Goal: Feedback & Contribution: Leave review/rating

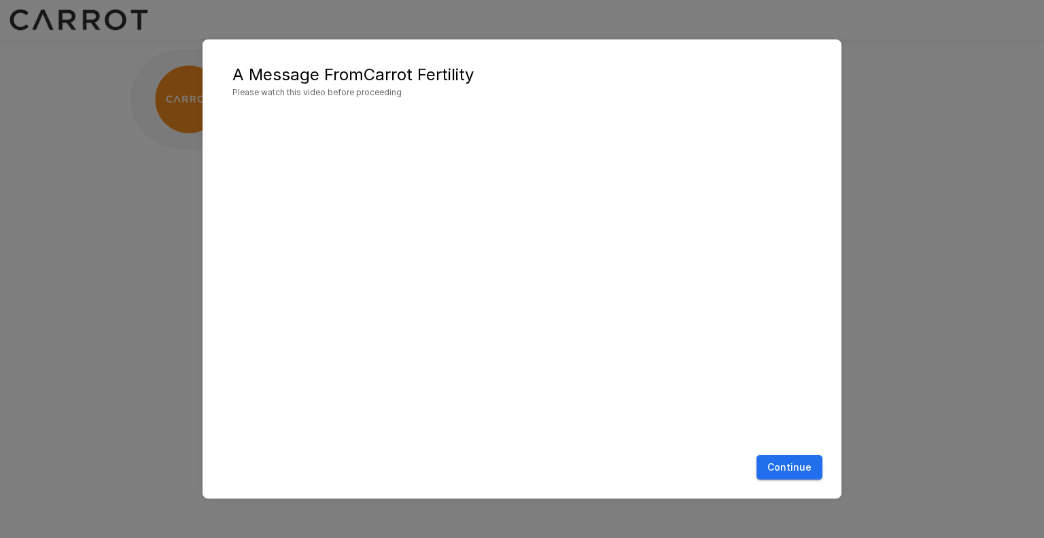
click at [797, 466] on button "Continue" at bounding box center [790, 467] width 66 height 25
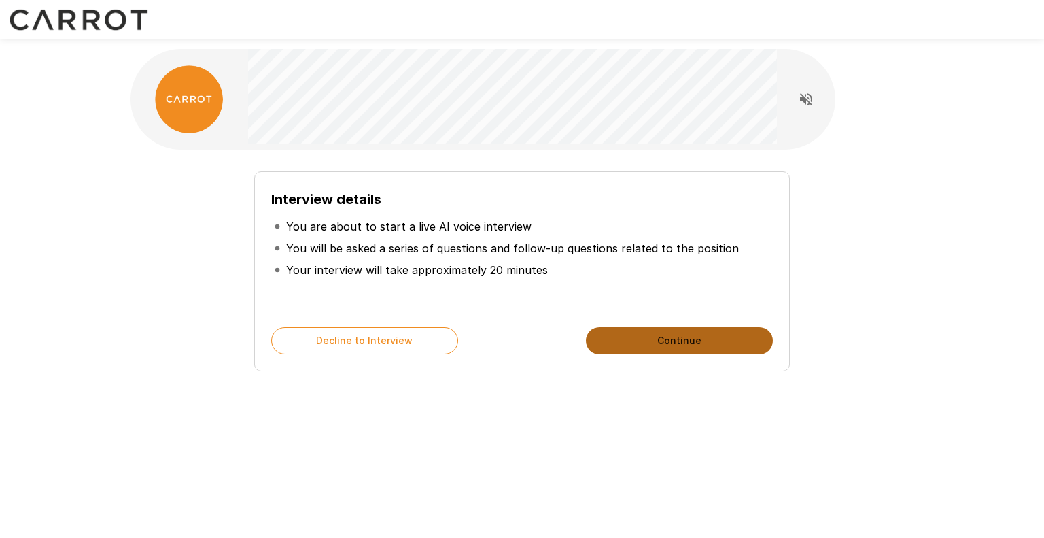
click at [676, 340] on button "Continue" at bounding box center [679, 340] width 187 height 27
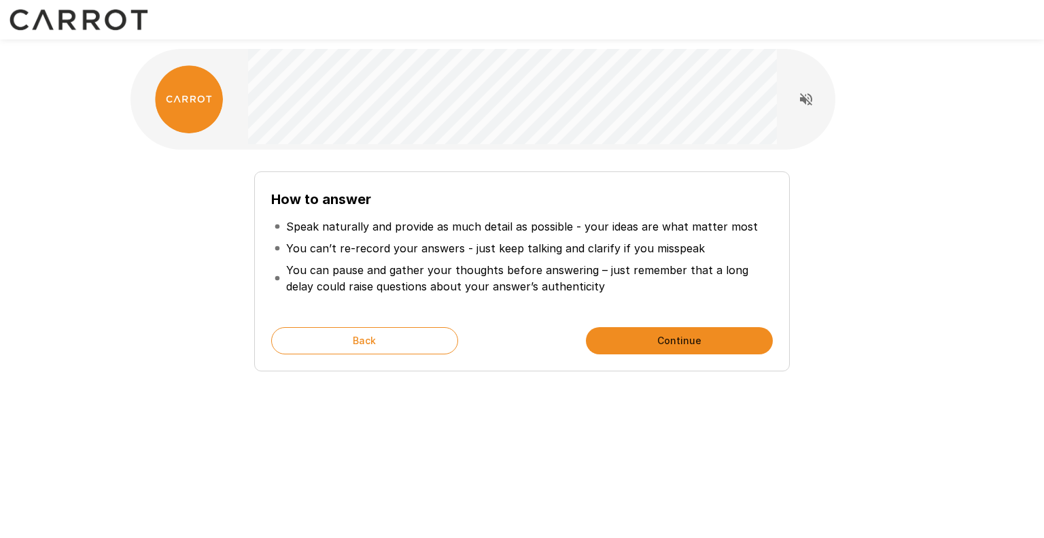
click at [676, 340] on button "Continue" at bounding box center [679, 340] width 187 height 27
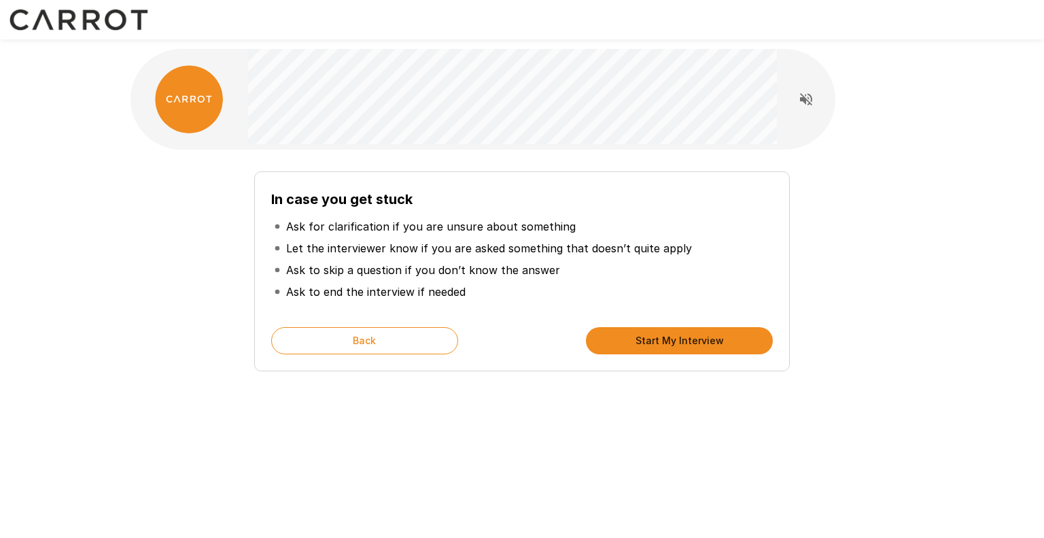
click at [676, 340] on button "Start My Interview" at bounding box center [679, 340] width 187 height 27
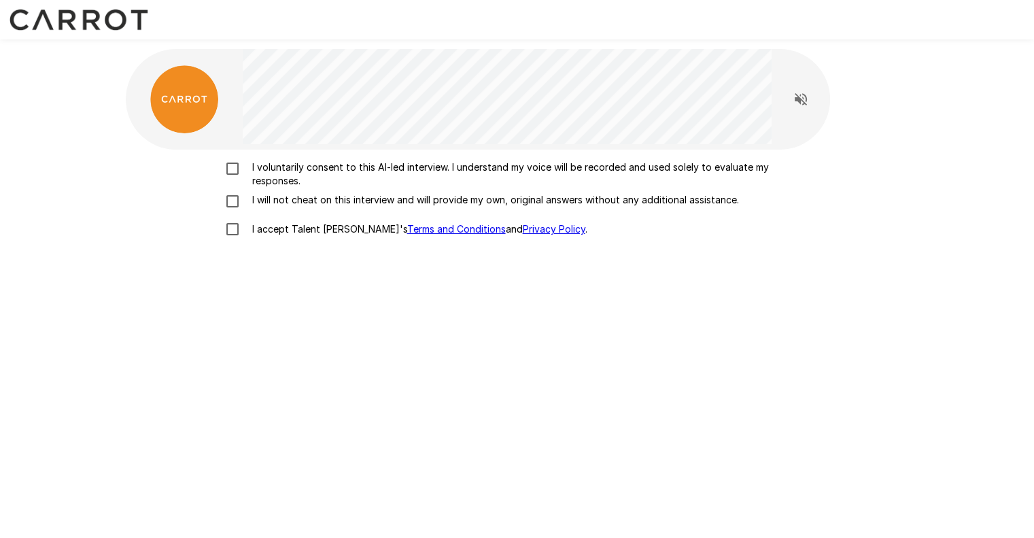
click at [255, 162] on p "I voluntarily consent to this AI-led interview. I understand my voice will be r…" at bounding box center [532, 173] width 570 height 27
click at [228, 192] on div "I voluntarily consent to this AI-led interview. I understand my voice will be r…" at bounding box center [517, 201] width 772 height 83
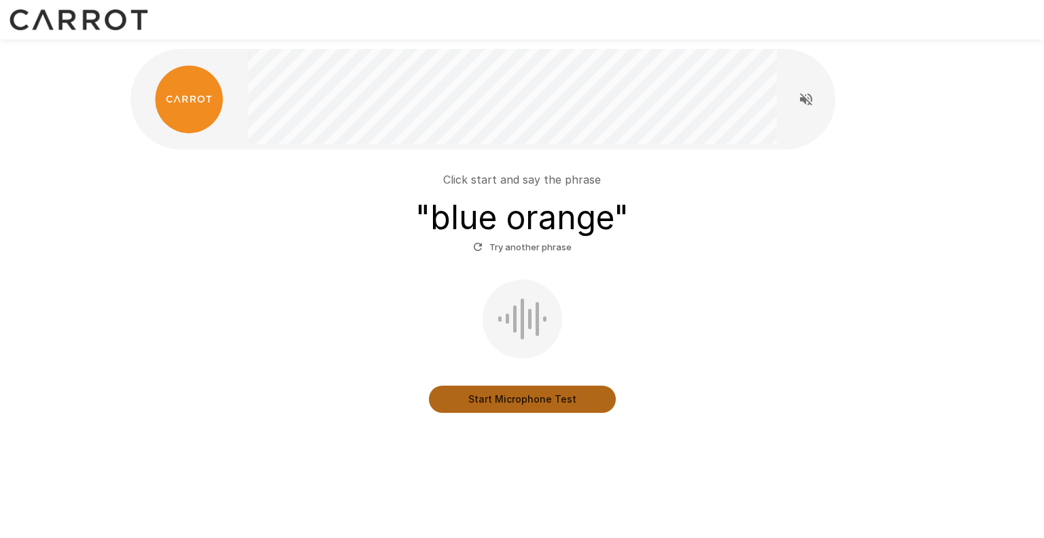
click at [554, 408] on button "Start Microphone Test" at bounding box center [522, 398] width 187 height 27
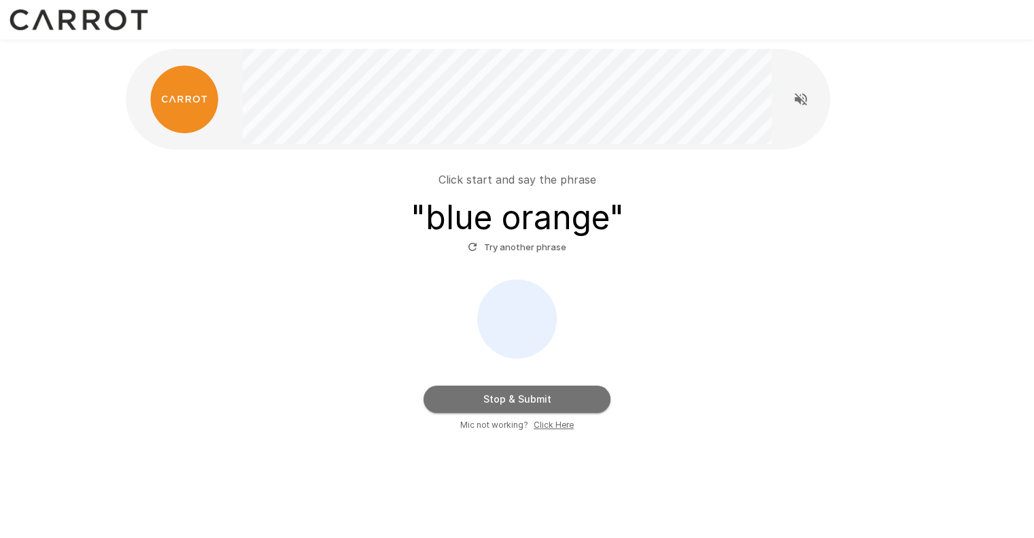
click at [567, 396] on button "Stop & Submit" at bounding box center [516, 398] width 187 height 27
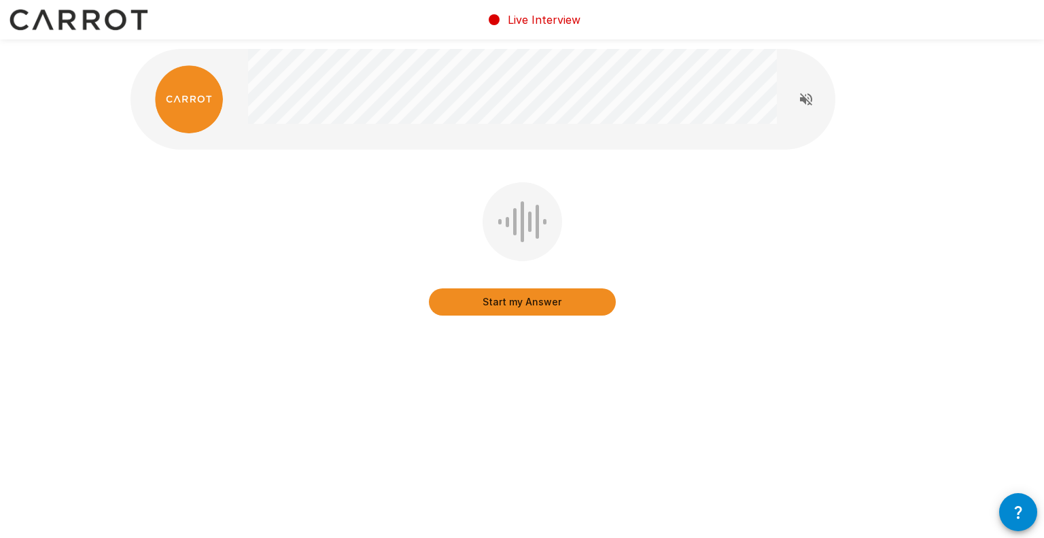
drag, startPoint x: 510, startPoint y: 309, endPoint x: 337, endPoint y: 345, distance: 177.0
click at [337, 345] on div "Start my Answer" at bounding box center [522, 222] width 816 height 444
click at [509, 305] on button "Start my Answer" at bounding box center [522, 301] width 187 height 27
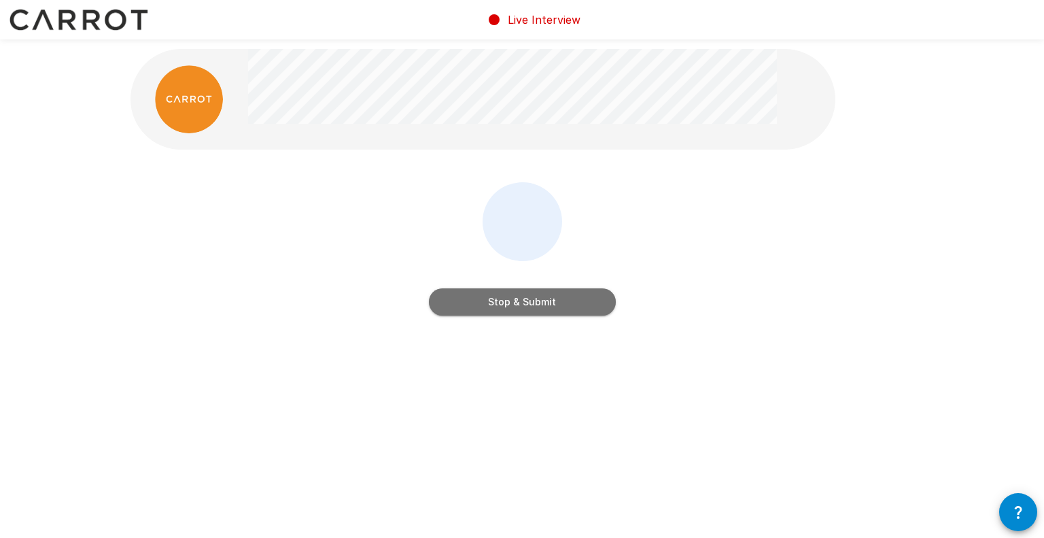
click at [531, 300] on button "Stop & Submit" at bounding box center [522, 301] width 187 height 27
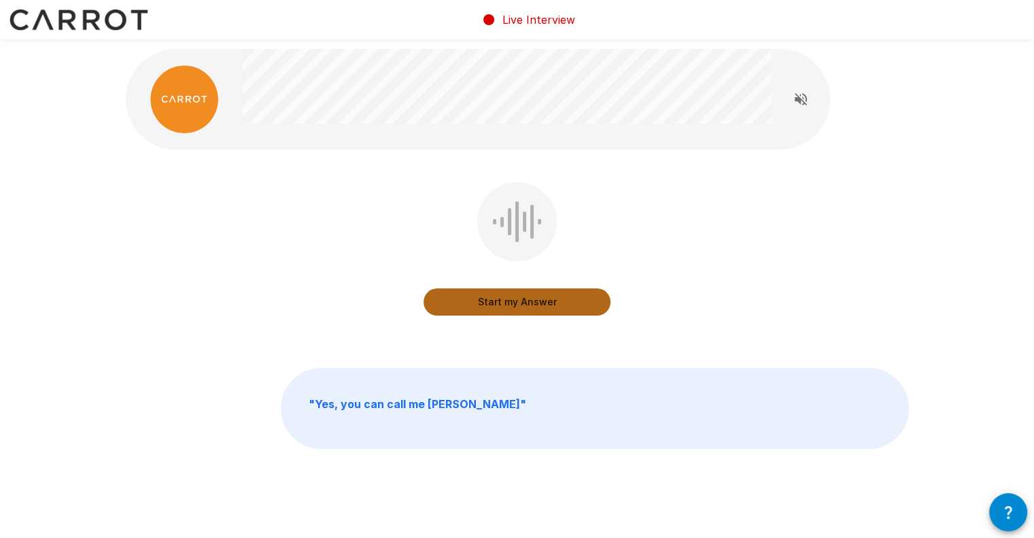
click at [473, 307] on button "Start my Answer" at bounding box center [516, 301] width 187 height 27
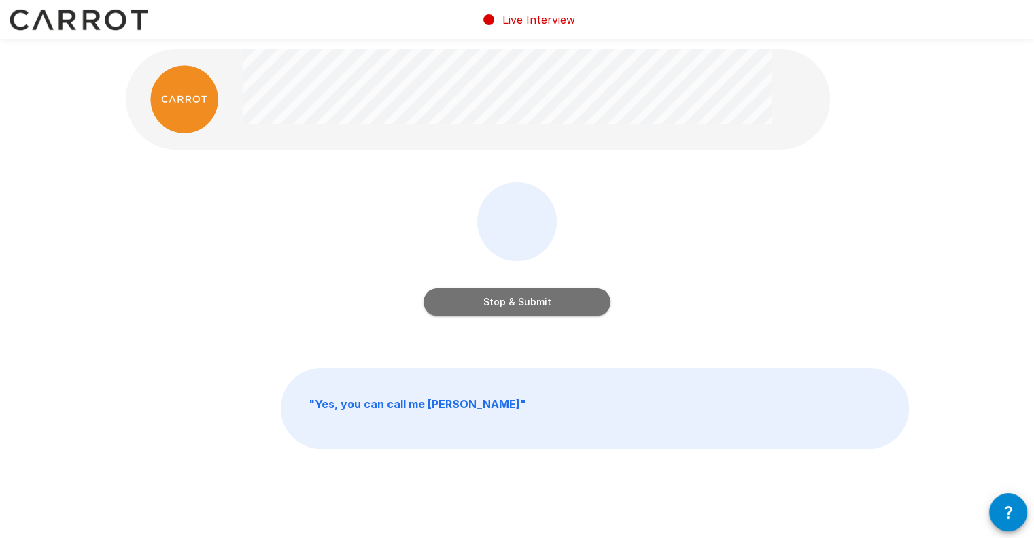
click at [498, 304] on button "Stop & Submit" at bounding box center [516, 301] width 187 height 27
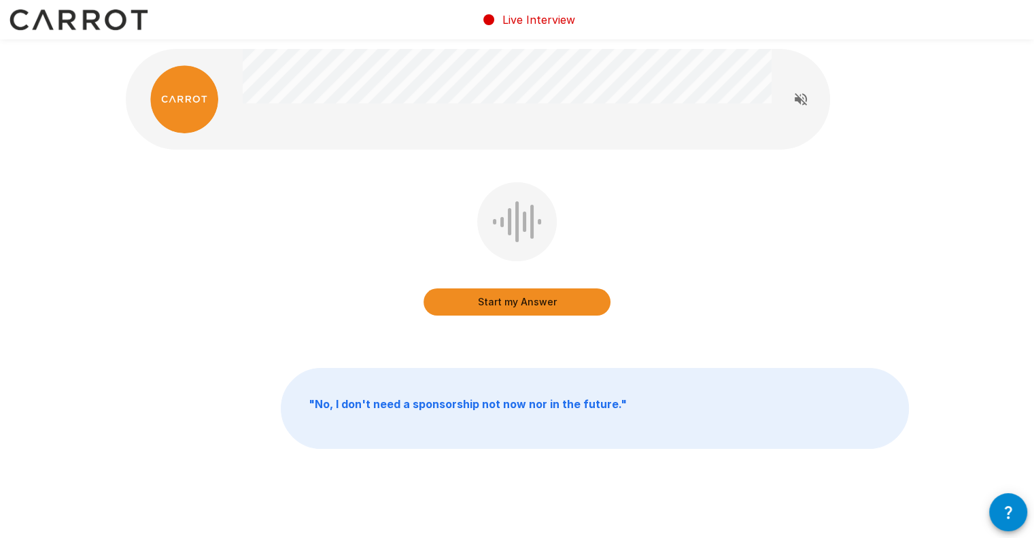
click at [521, 301] on button "Start my Answer" at bounding box center [516, 301] width 187 height 27
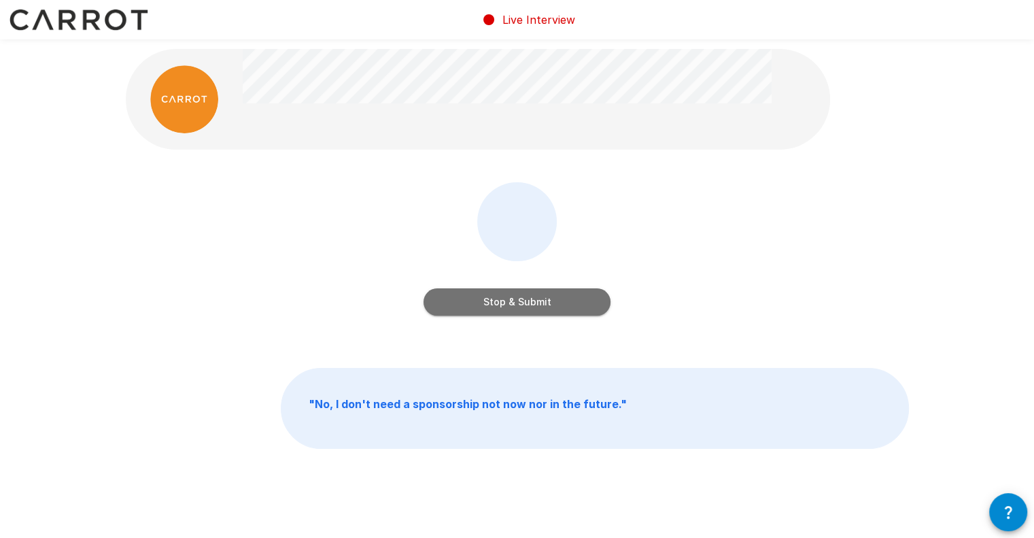
click at [534, 302] on button "Stop & Submit" at bounding box center [516, 301] width 187 height 27
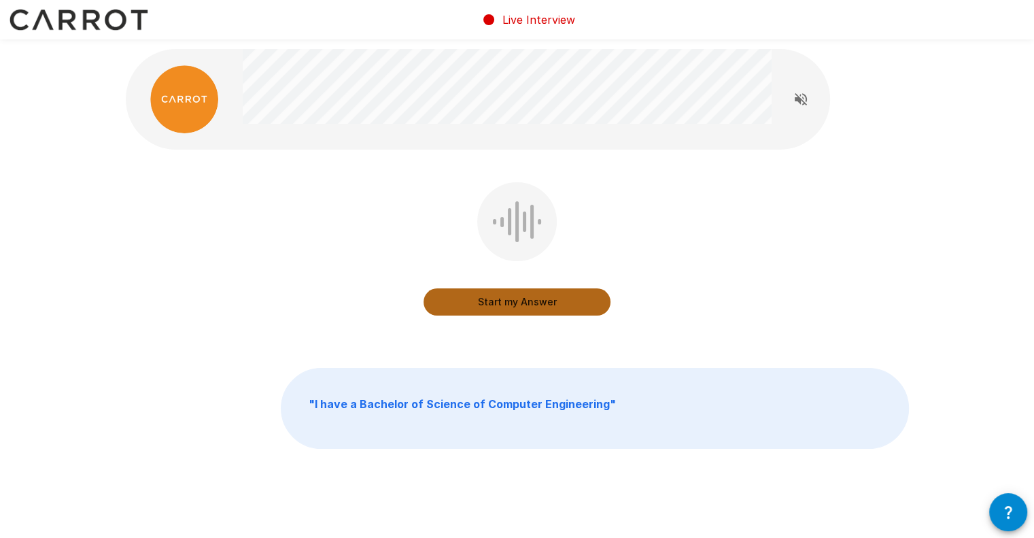
click at [533, 298] on button "Start my Answer" at bounding box center [516, 301] width 187 height 27
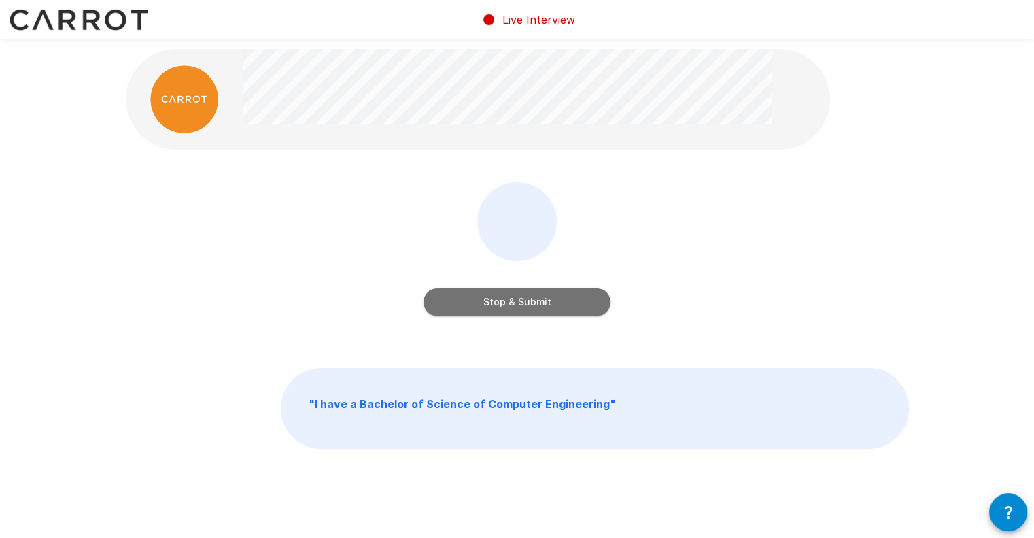
click at [533, 298] on button "Stop & Submit" at bounding box center [516, 301] width 187 height 27
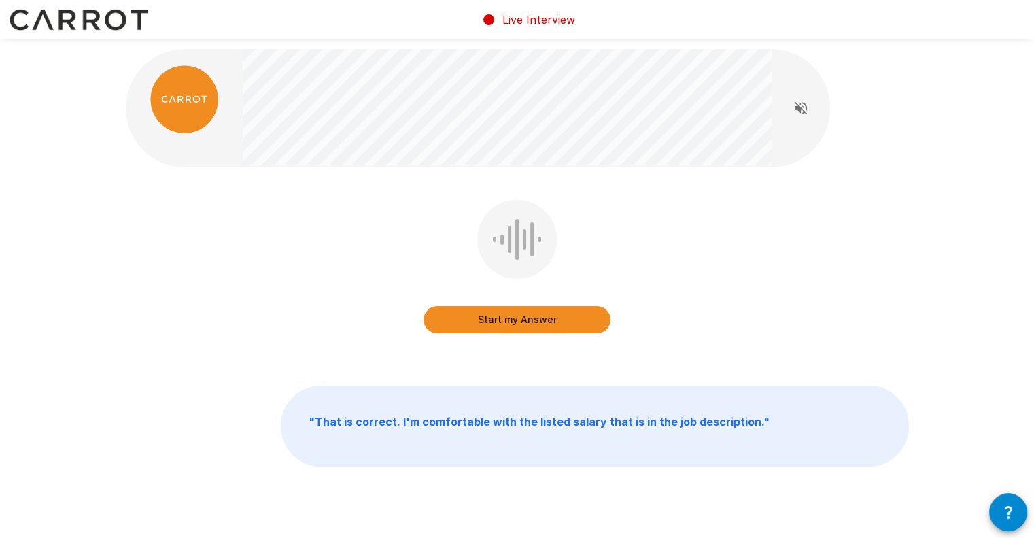
click at [549, 322] on button "Start my Answer" at bounding box center [516, 319] width 187 height 27
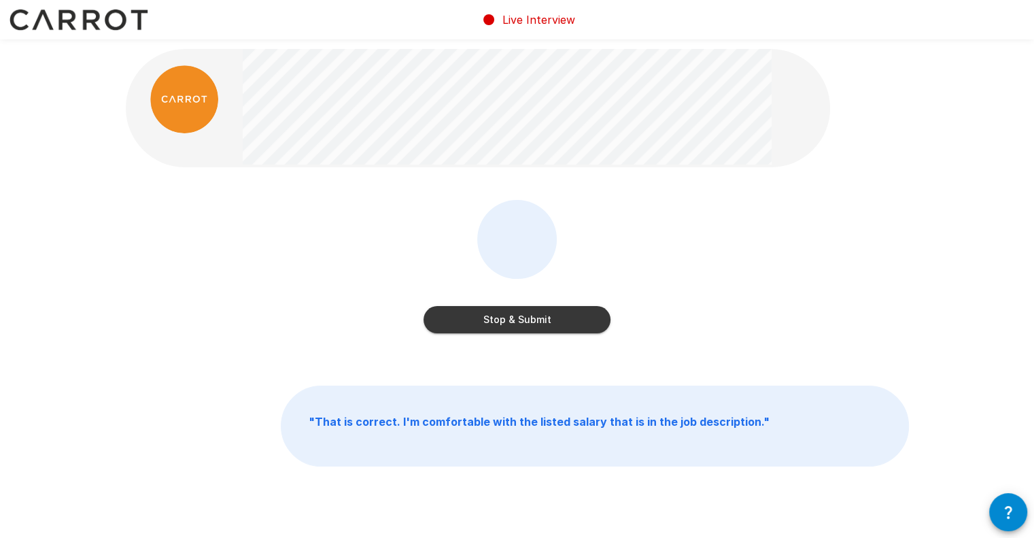
click at [562, 328] on button "Stop & Submit" at bounding box center [516, 319] width 187 height 27
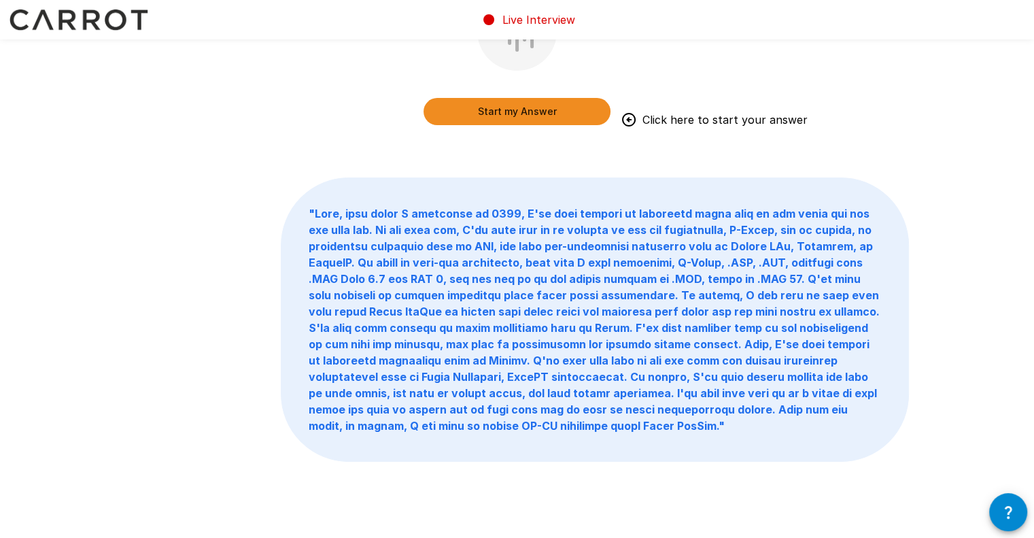
scroll to position [8, 0]
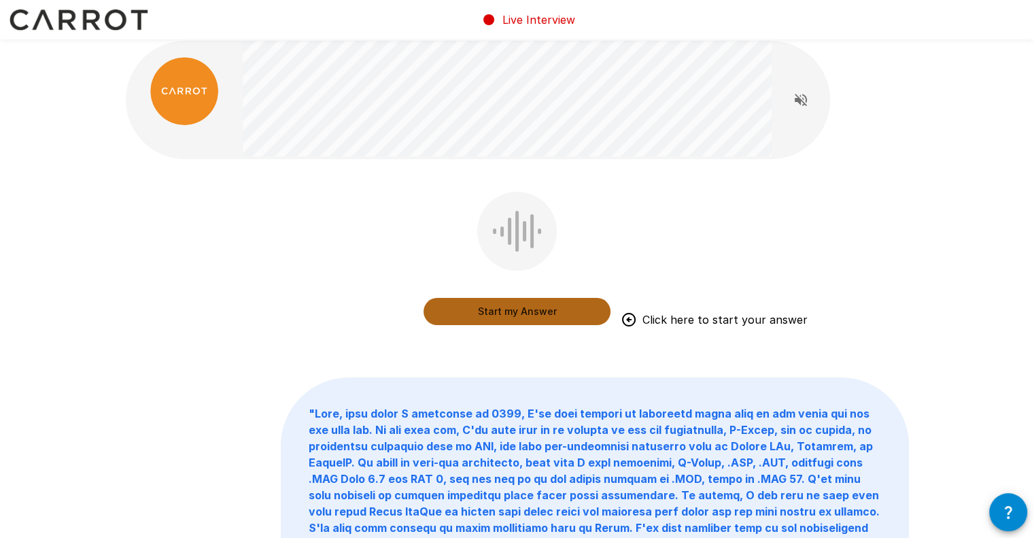
click at [539, 307] on button "Start my Answer" at bounding box center [516, 311] width 187 height 27
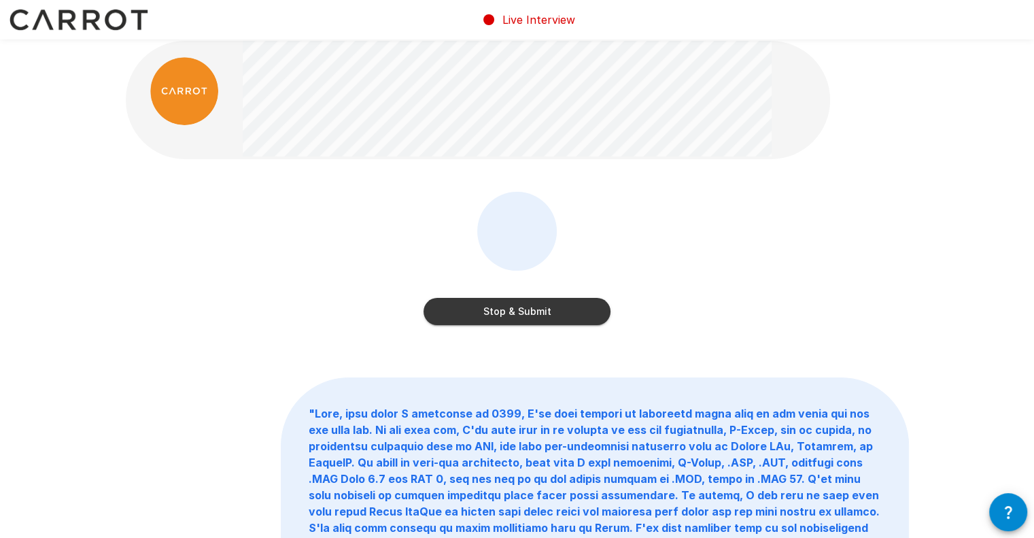
click at [543, 324] on button "Stop & Submit" at bounding box center [516, 311] width 187 height 27
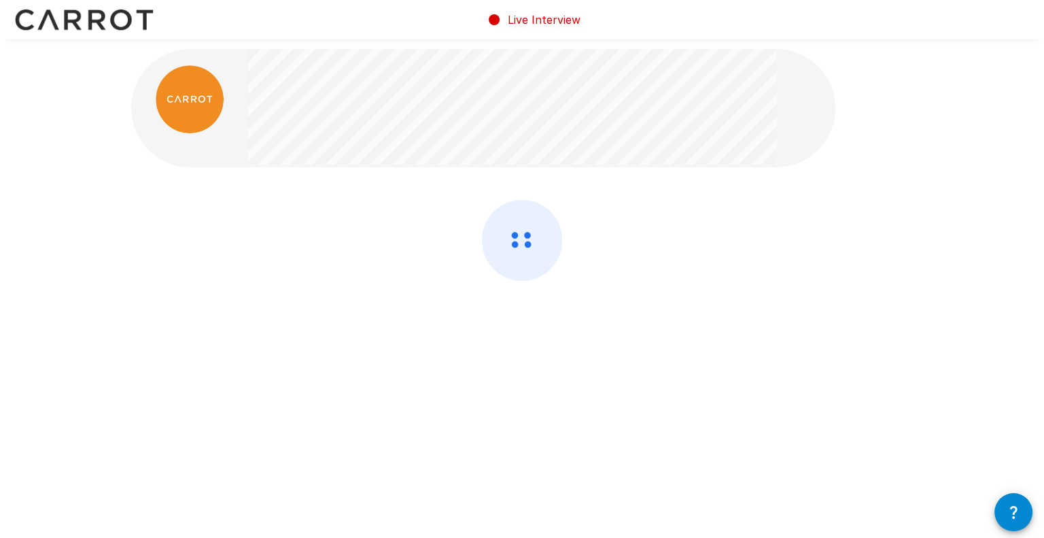
scroll to position [0, 0]
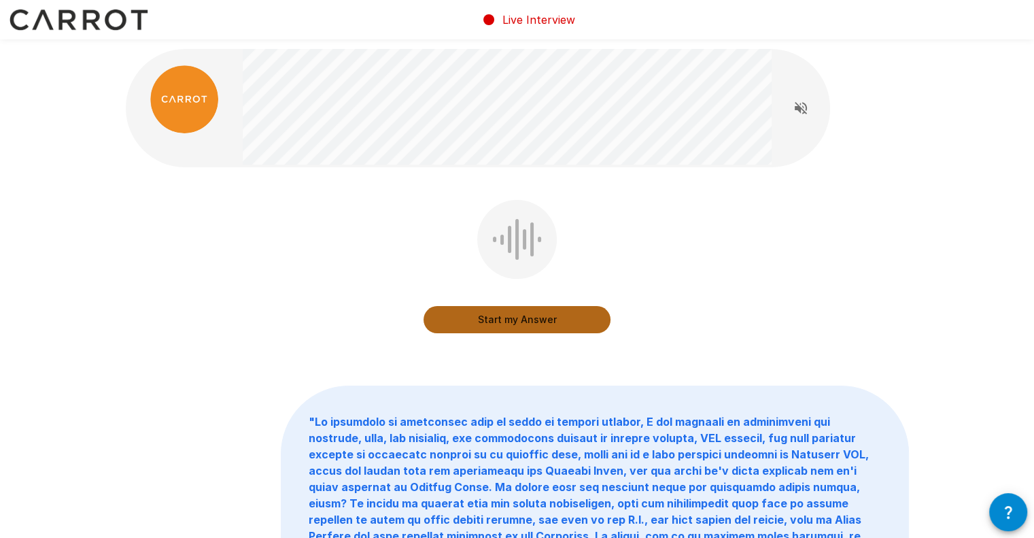
click at [533, 317] on button "Start my Answer" at bounding box center [516, 319] width 187 height 27
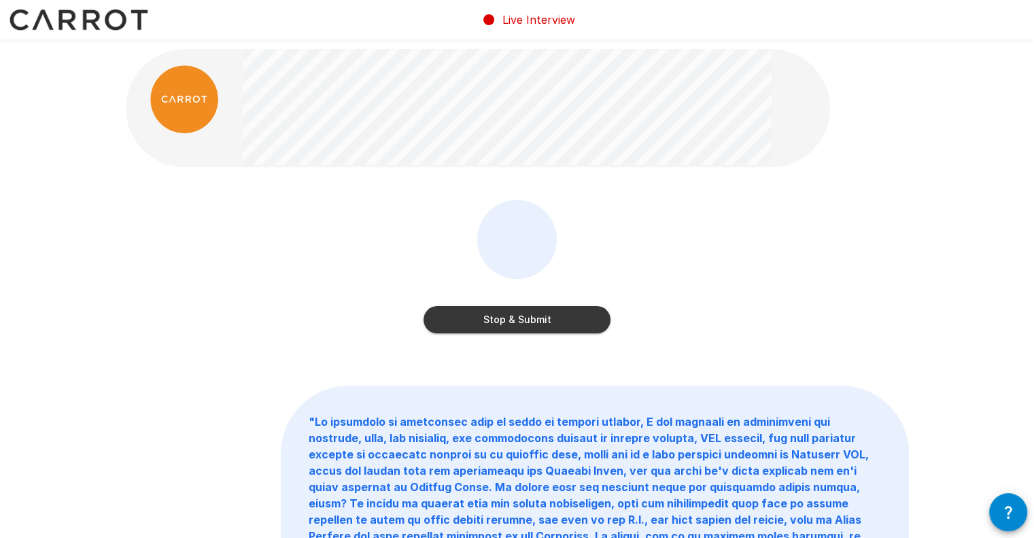
click at [544, 328] on button "Stop & Submit" at bounding box center [516, 319] width 187 height 27
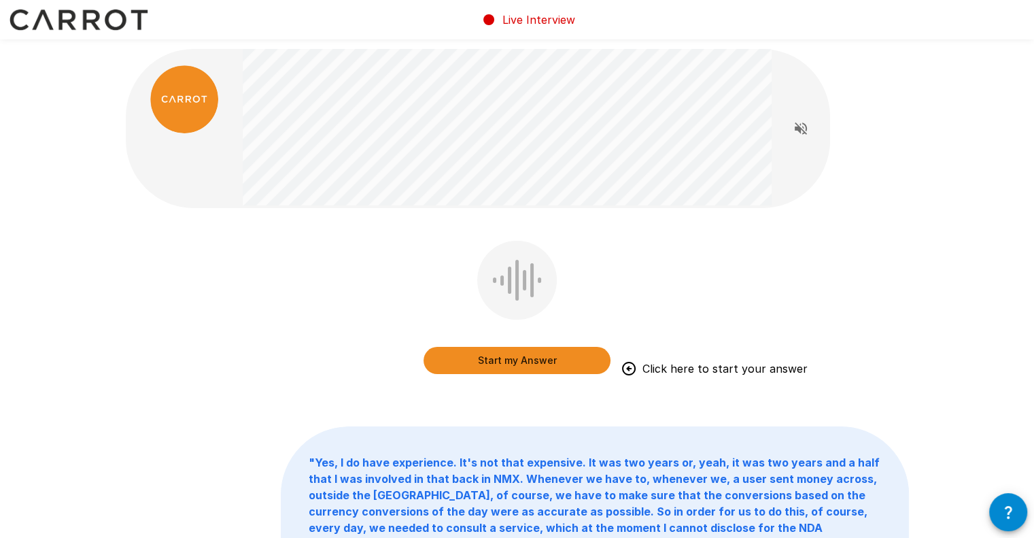
click at [483, 376] on div "Start my Answer Click here to start your answer" at bounding box center [516, 310] width 187 height 139
click at [511, 362] on button "Start my Answer" at bounding box center [516, 360] width 187 height 27
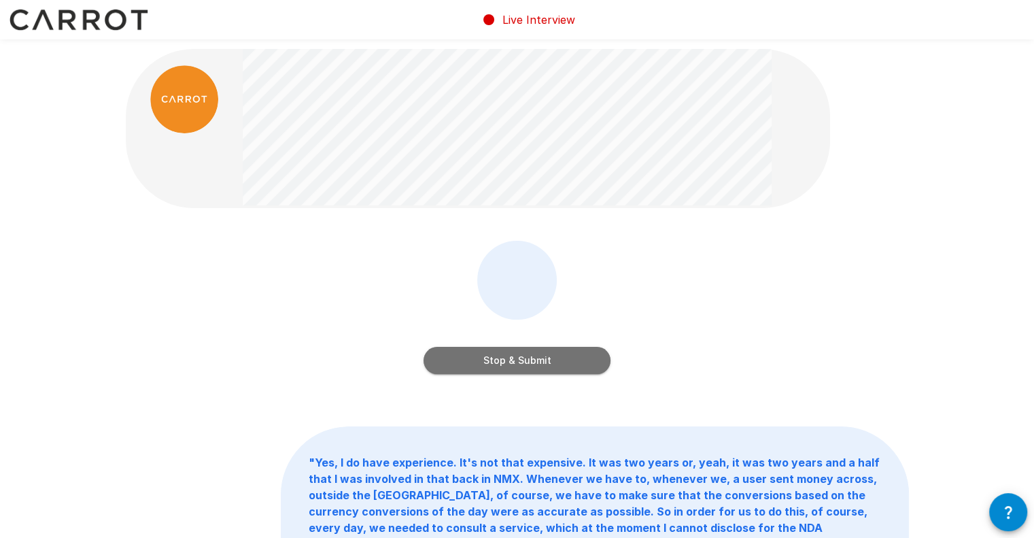
click at [566, 366] on button "Stop & Submit" at bounding box center [516, 360] width 187 height 27
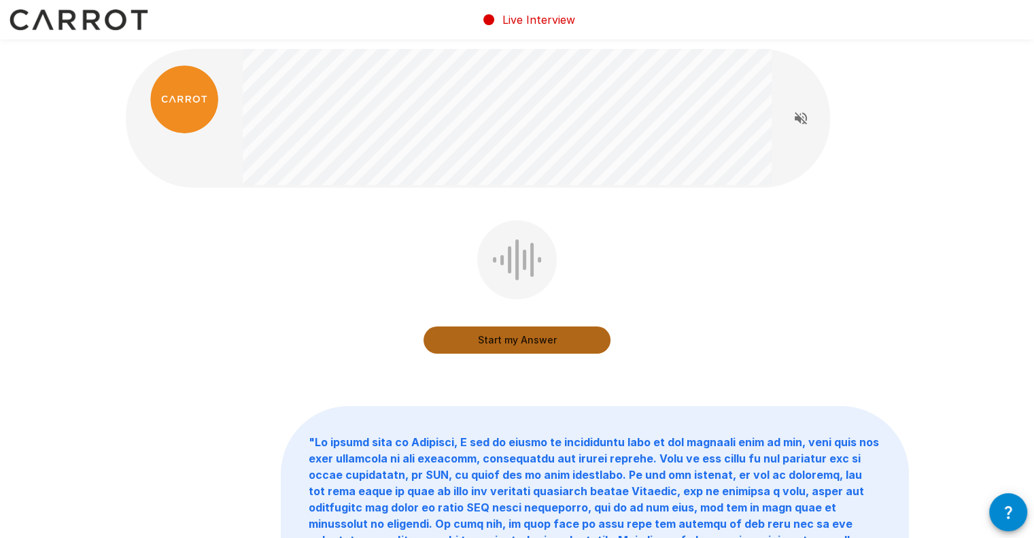
click at [498, 331] on button "Start my Answer" at bounding box center [516, 339] width 187 height 27
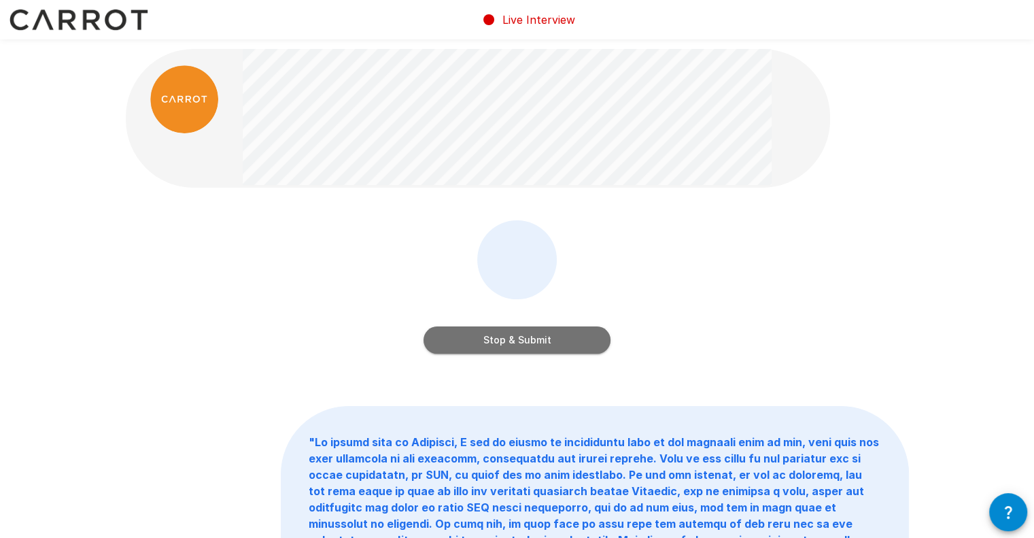
click at [531, 334] on button "Stop & Submit" at bounding box center [516, 339] width 187 height 27
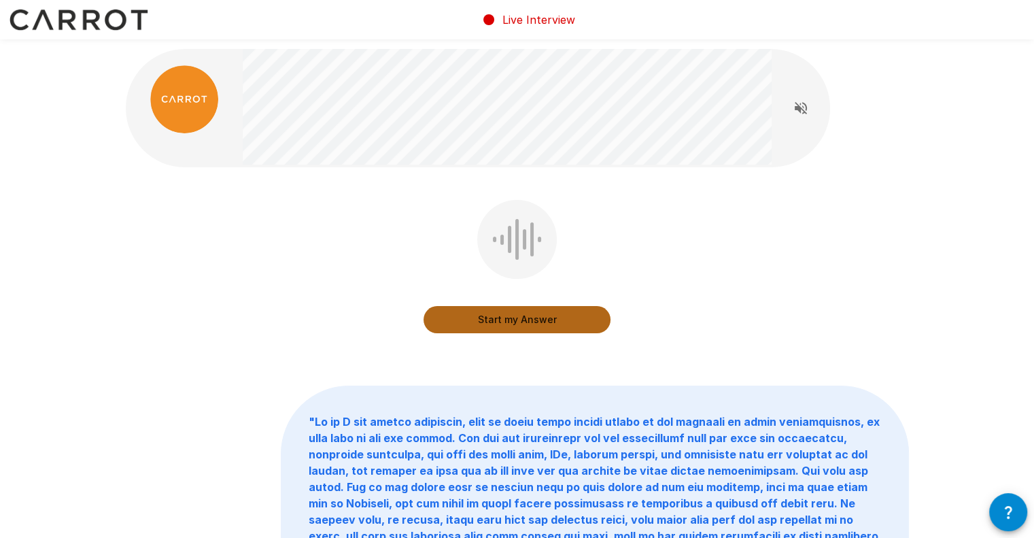
click at [506, 315] on button "Start my Answer" at bounding box center [516, 319] width 187 height 27
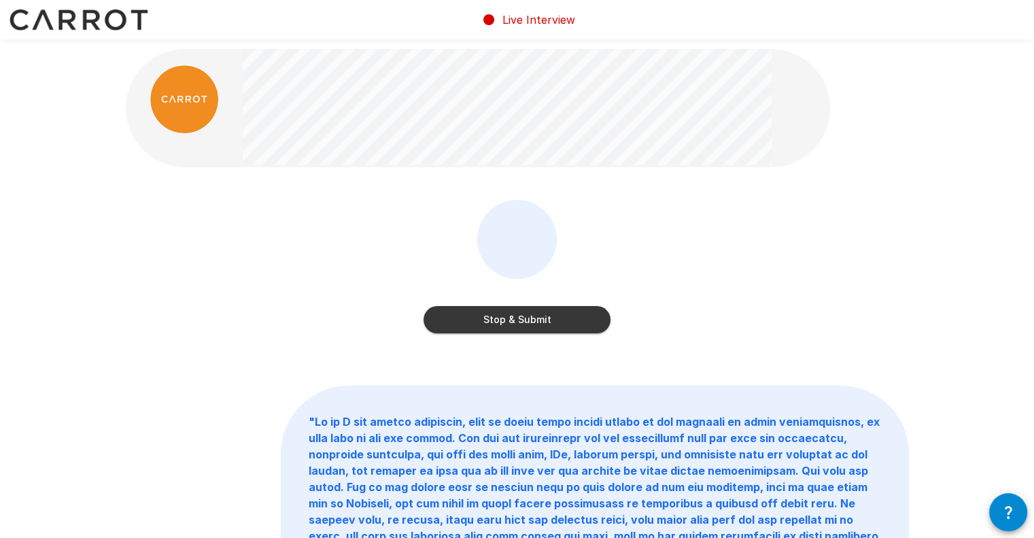
click at [540, 308] on button "Stop & Submit" at bounding box center [516, 319] width 187 height 27
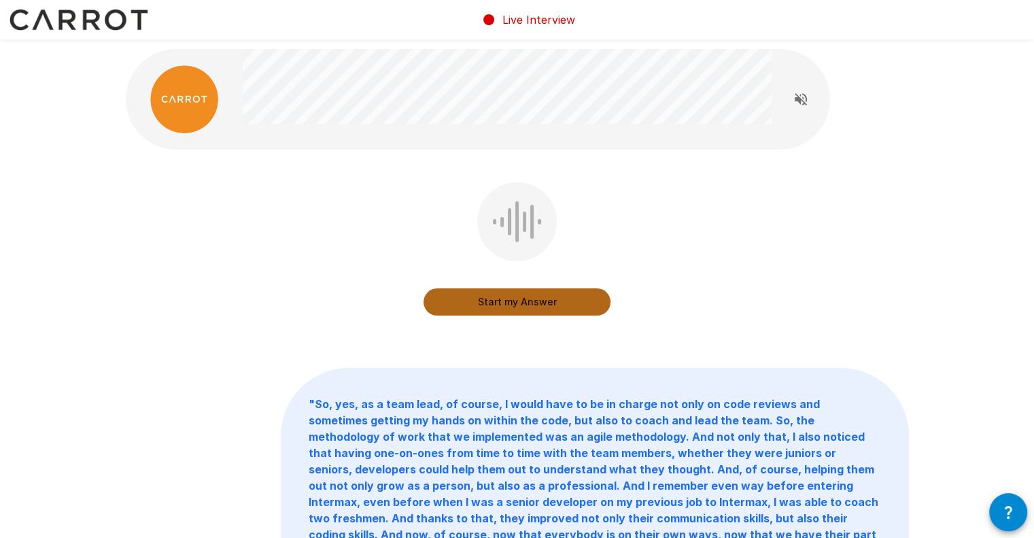
click at [517, 291] on button "Start my Answer" at bounding box center [516, 301] width 187 height 27
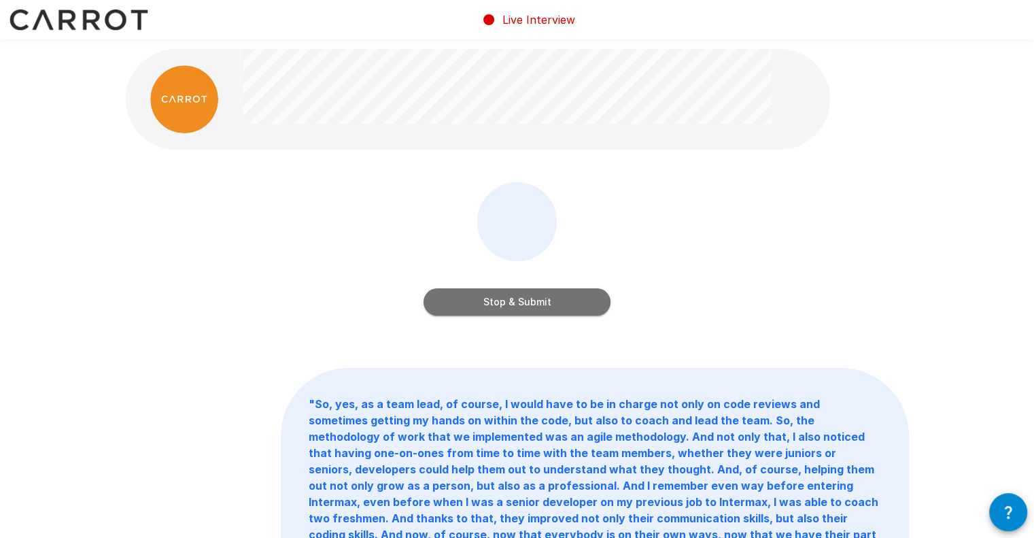
click at [520, 300] on button "Stop & Submit" at bounding box center [516, 301] width 187 height 27
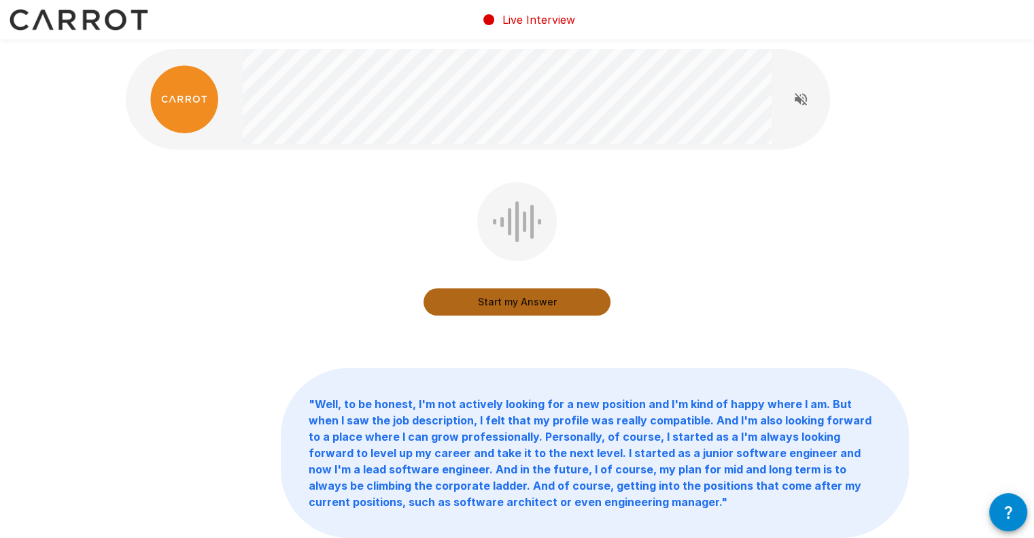
click at [476, 311] on button "Start my Answer" at bounding box center [516, 301] width 187 height 27
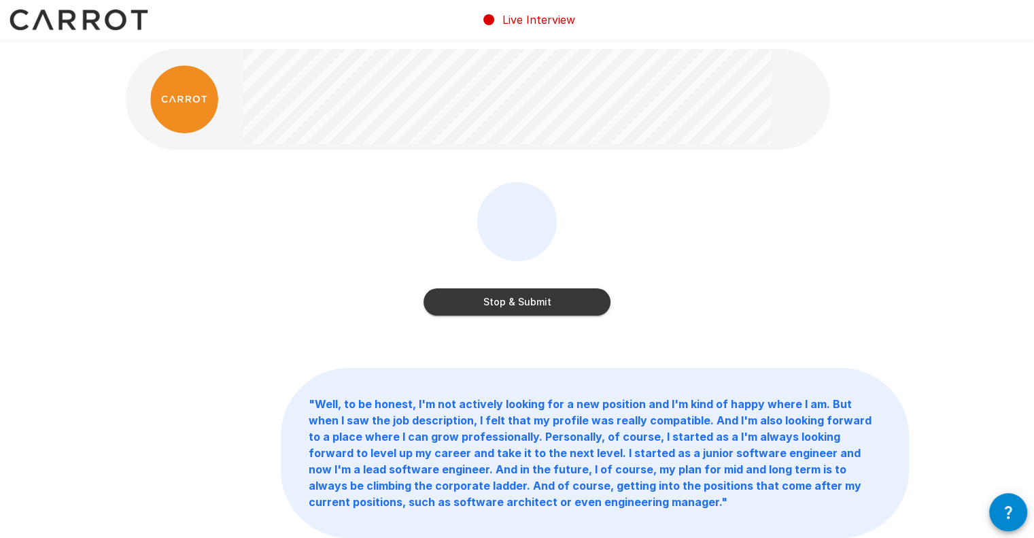
click at [560, 300] on button "Stop & Submit" at bounding box center [516, 301] width 187 height 27
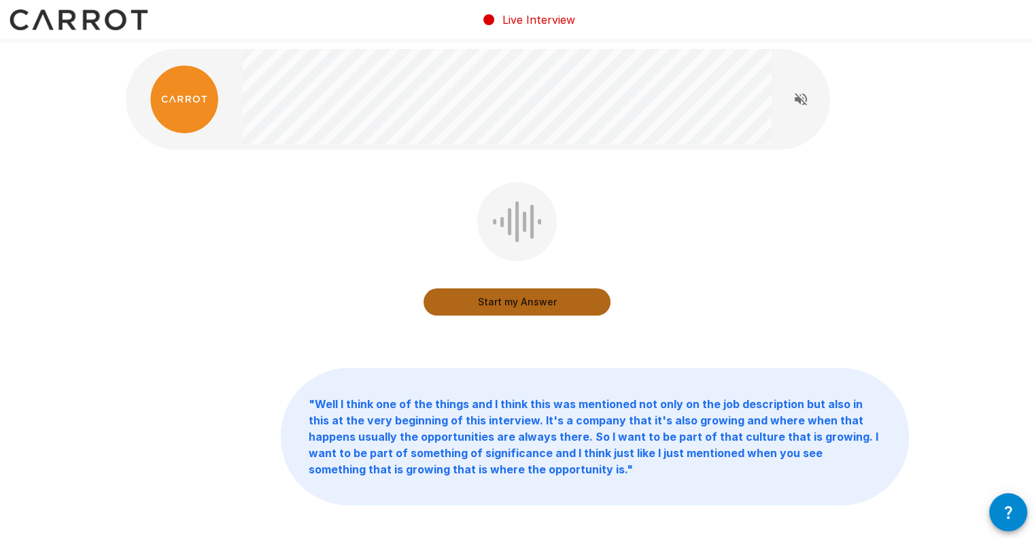
click at [533, 303] on button "Start my Answer" at bounding box center [516, 301] width 187 height 27
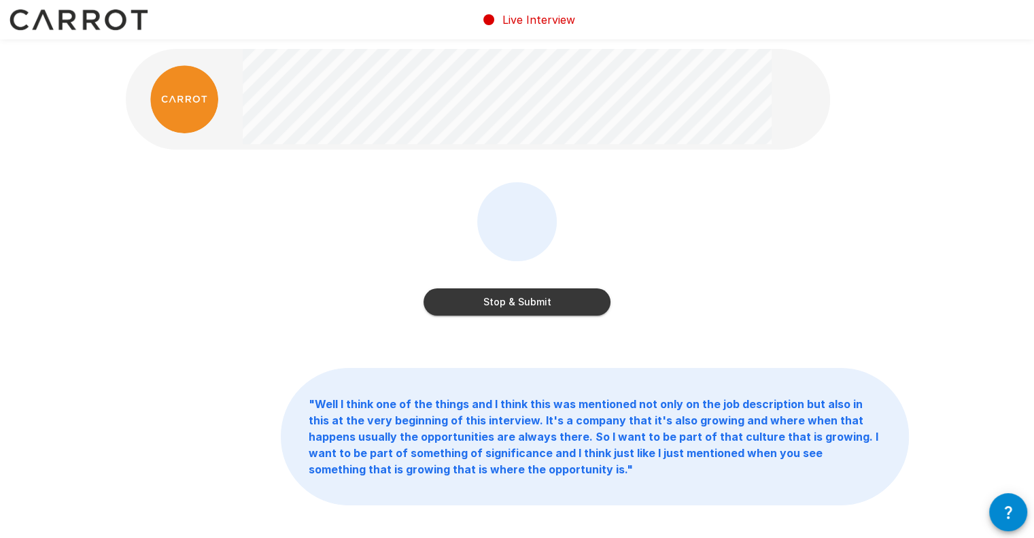
click at [533, 303] on button "Stop & Submit" at bounding box center [516, 301] width 187 height 27
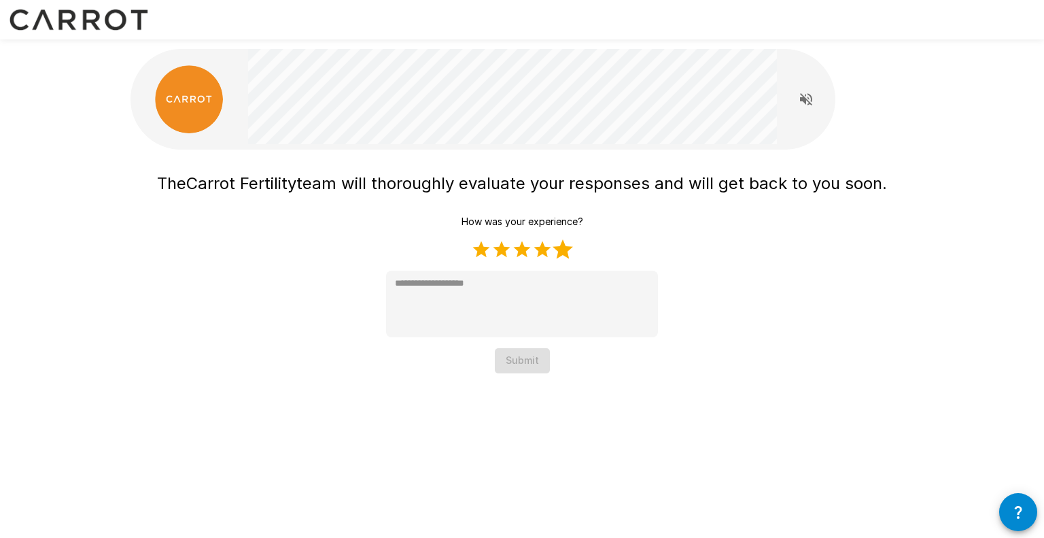
click at [560, 257] on label "5 Stars" at bounding box center [563, 249] width 20 height 20
type textarea "*"
click at [511, 342] on div "How was your experience? 1 Star 2 Stars 3 Stars 4 Stars 5 Stars Empty * Submit" at bounding box center [522, 291] width 272 height 164
click at [517, 356] on button "Submit" at bounding box center [522, 360] width 55 height 25
